Goal: Task Accomplishment & Management: Manage account settings

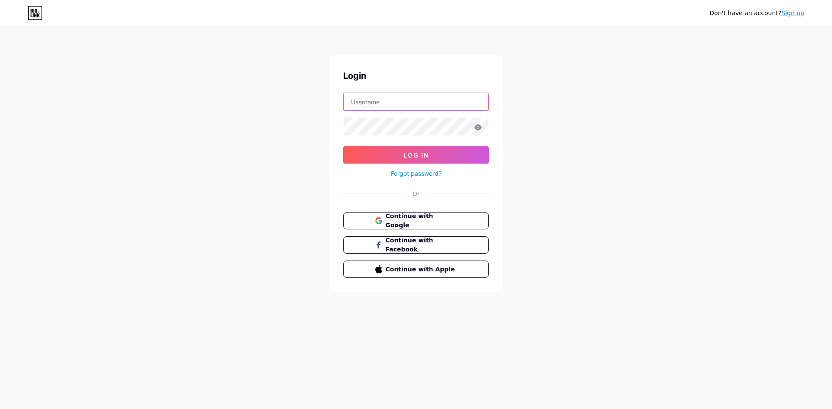
click at [355, 102] on input "text" at bounding box center [416, 101] width 145 height 17
type input "[EMAIL_ADDRESS][DOMAIN_NAME]"
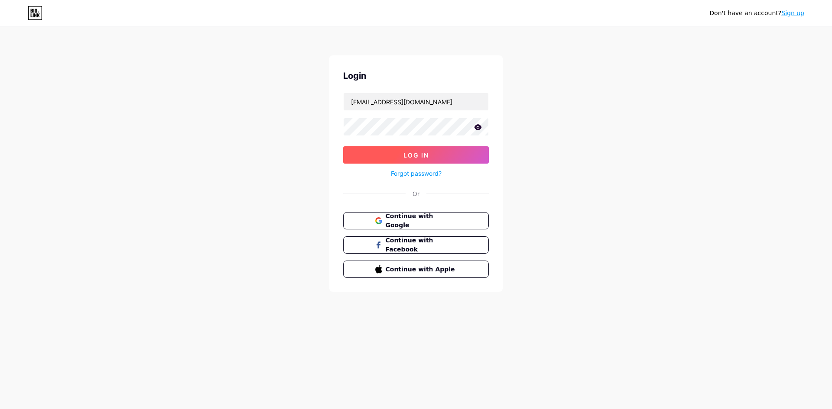
click at [412, 158] on span "Log In" at bounding box center [416, 155] width 26 height 7
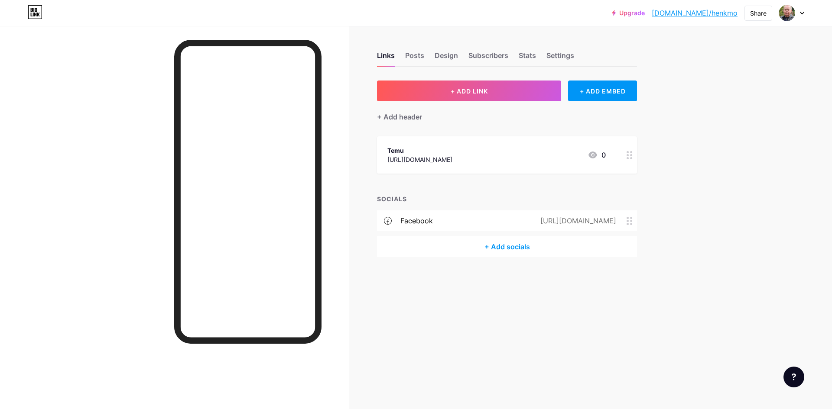
click at [630, 159] on div at bounding box center [629, 154] width 15 height 37
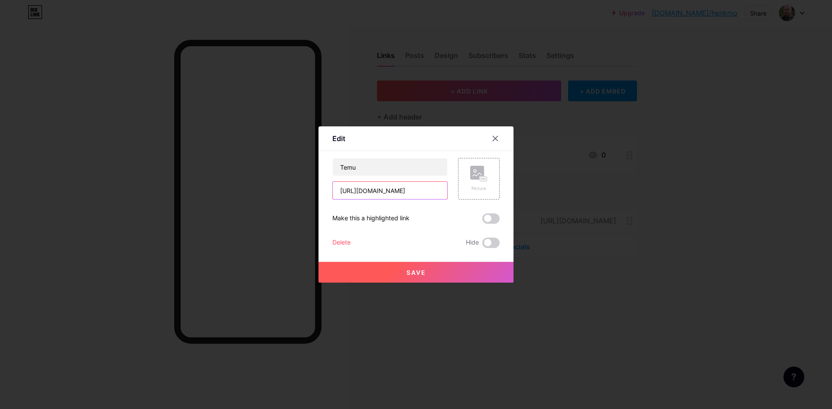
click at [432, 191] on input "[URL][DOMAIN_NAME]" at bounding box center [390, 190] width 114 height 17
type input "h"
paste input "🚀 Help Me Earn Instantly – Just 1 Click! Hi friends! 👋 Join me on Temu’s affili…"
type input "🚀 Help Me Earn Instantly – Just 1 Click! Hi friends! 👋 Join me on Temu’s affili…"
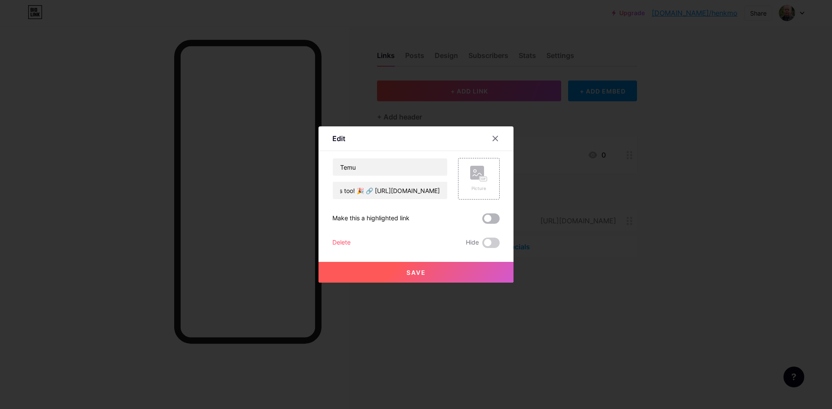
scroll to position [0, 0]
click at [495, 221] on span at bounding box center [490, 219] width 17 height 10
click at [482, 221] on input "checkbox" at bounding box center [482, 221] width 0 height 0
click at [342, 244] on div "Delete" at bounding box center [341, 243] width 18 height 10
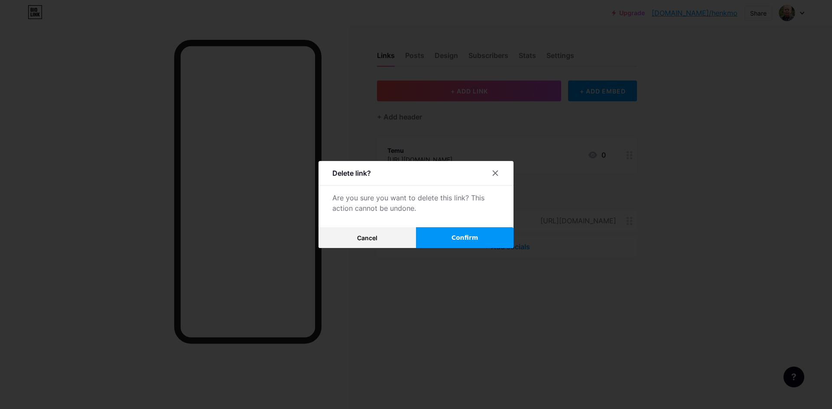
click at [469, 242] on span "Confirm" at bounding box center [464, 238] width 27 height 9
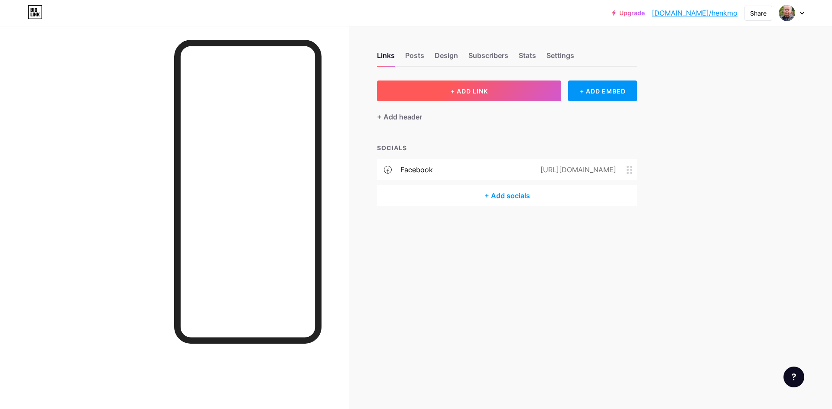
click at [469, 91] on span "+ ADD LINK" at bounding box center [469, 91] width 37 height 7
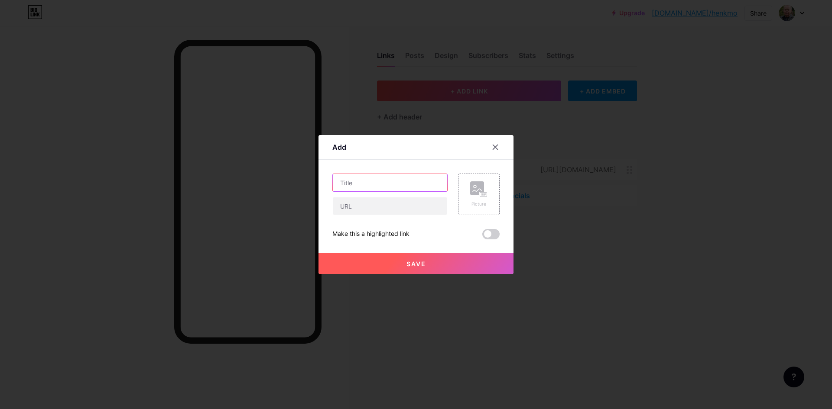
click at [341, 183] on input "text" at bounding box center [390, 182] width 114 height 17
type input "A"
type input "Temu"
click at [341, 206] on input "text" at bounding box center [390, 206] width 114 height 17
type input "[URL][DOMAIN_NAME]"
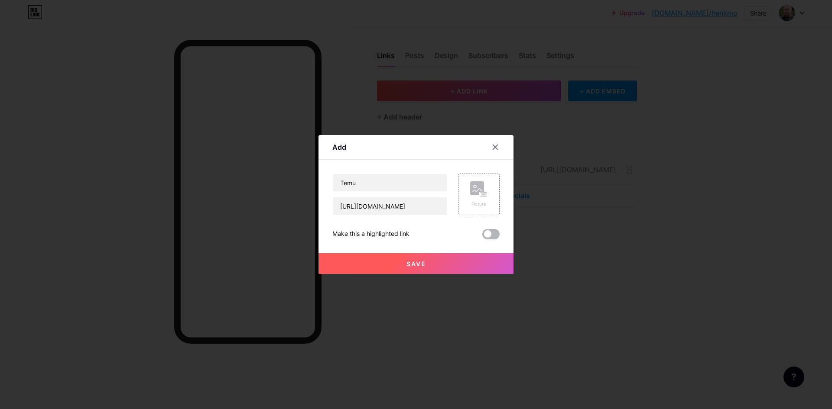
click at [497, 236] on span at bounding box center [490, 234] width 17 height 10
click at [482, 237] on input "checkbox" at bounding box center [482, 237] width 0 height 0
click at [415, 264] on span "Save" at bounding box center [415, 263] width 19 height 7
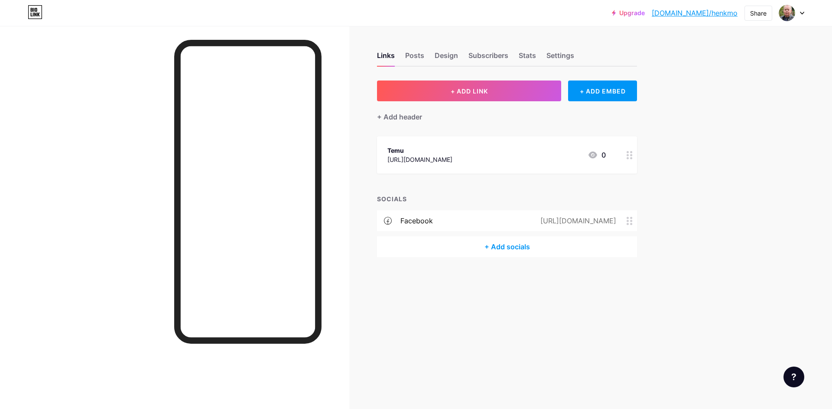
drag, startPoint x: 386, startPoint y: 159, endPoint x: 474, endPoint y: 159, distance: 88.4
click at [474, 159] on div "Temu [URL][DOMAIN_NAME] 0" at bounding box center [507, 154] width 260 height 37
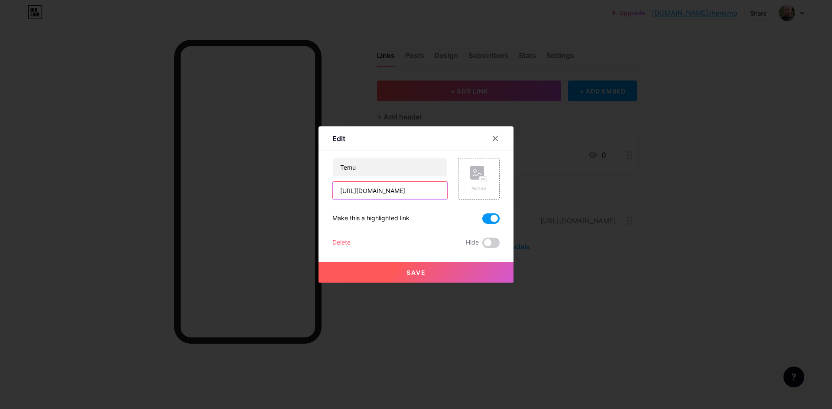
drag, startPoint x: 428, startPoint y: 191, endPoint x: 341, endPoint y: 189, distance: 86.7
click at [341, 189] on input "[URL][DOMAIN_NAME]" at bounding box center [390, 190] width 114 height 17
click at [435, 189] on input "[URL][DOMAIN_NAME]" at bounding box center [390, 190] width 114 height 17
click at [438, 191] on input "[URL][DOMAIN_NAME]" at bounding box center [390, 190] width 114 height 17
click at [415, 272] on span "Save" at bounding box center [415, 272] width 19 height 7
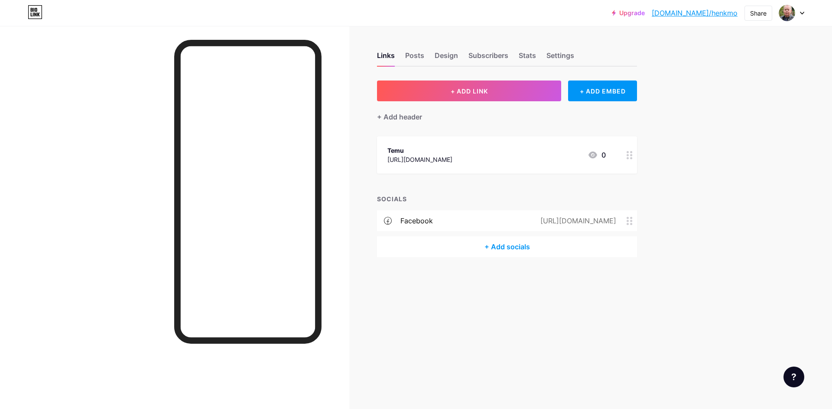
drag, startPoint x: 381, startPoint y: 161, endPoint x: 473, endPoint y: 162, distance: 91.4
click at [473, 162] on div "Temu [URL][DOMAIN_NAME] 0" at bounding box center [507, 154] width 260 height 37
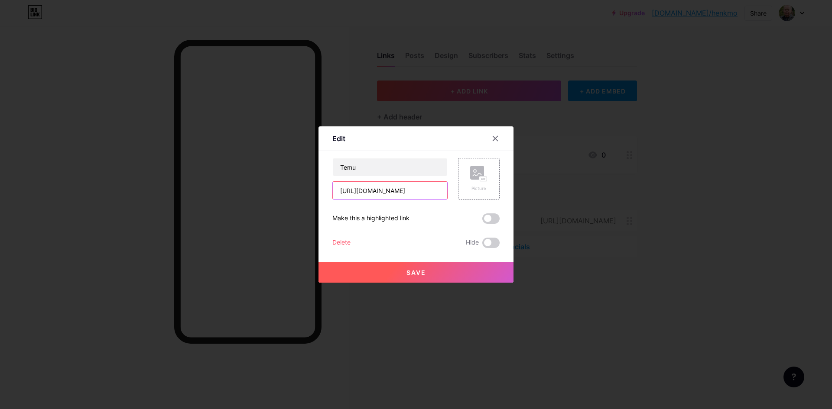
drag, startPoint x: 428, startPoint y: 191, endPoint x: 340, endPoint y: 194, distance: 88.0
click at [340, 192] on input "[URL][DOMAIN_NAME]" at bounding box center [390, 190] width 114 height 17
click at [433, 193] on input "[URL][DOMAIN_NAME]" at bounding box center [390, 190] width 114 height 17
click at [497, 221] on span at bounding box center [490, 219] width 17 height 10
click at [482, 221] on input "checkbox" at bounding box center [482, 221] width 0 height 0
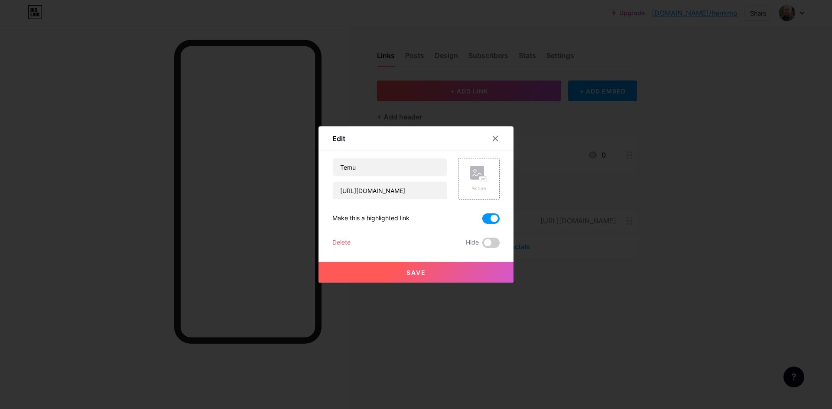
click at [415, 273] on span "Save" at bounding box center [415, 272] width 19 height 7
